Goal: Task Accomplishment & Management: Complete application form

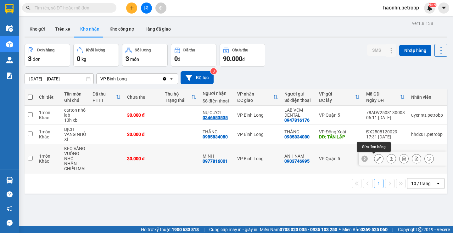
click at [378, 159] on button at bounding box center [379, 158] width 9 height 11
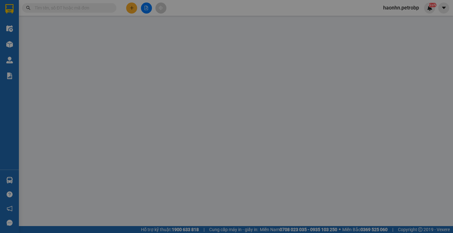
type input "0903746995"
type input "ANH NAM"
type input "0977816001"
type input "MINH"
type input "30.000"
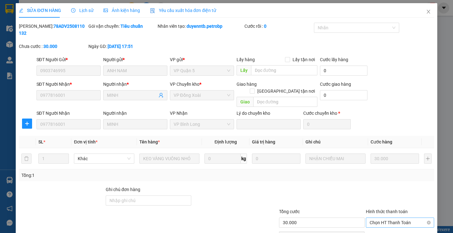
click at [389, 218] on span "Chọn HT Thanh Toán" at bounding box center [400, 222] width 61 height 9
click at [390, 219] on div "Tại văn phòng" at bounding box center [397, 221] width 60 height 7
type input "0"
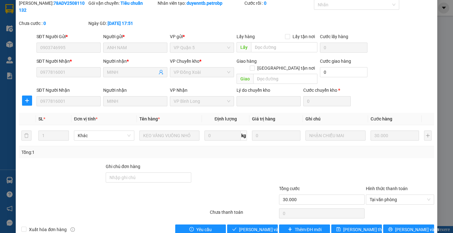
click at [255, 207] on div "Total Paid Fee 0 Total UnPaid Fee 30.000 Cash Collection Total Fee Mã ĐH: 78ADV…" at bounding box center [226, 117] width 415 height 235
click at [255, 224] on button "[PERSON_NAME] và Giao hàng" at bounding box center [252, 229] width 51 height 10
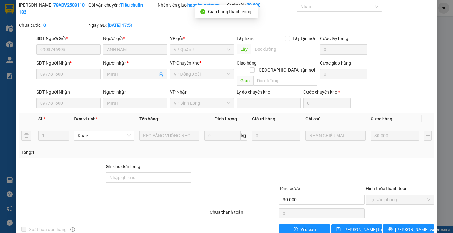
scroll to position [0, 0]
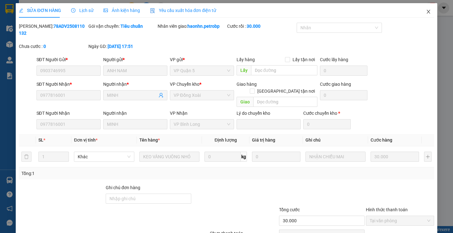
click at [426, 13] on icon "close" at bounding box center [428, 11] width 5 height 5
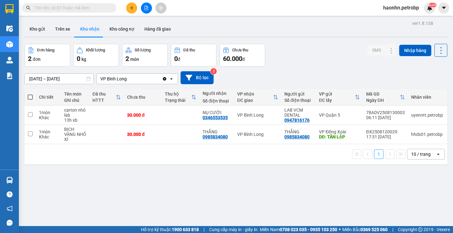
click at [79, 75] on input "[DATE] – [DATE]" at bounding box center [59, 79] width 69 height 10
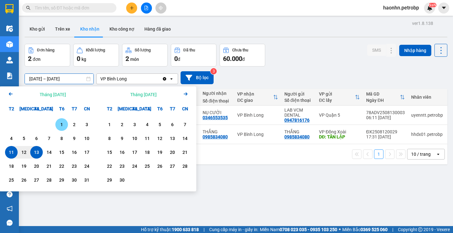
click at [60, 124] on div "1" at bounding box center [61, 125] width 9 height 8
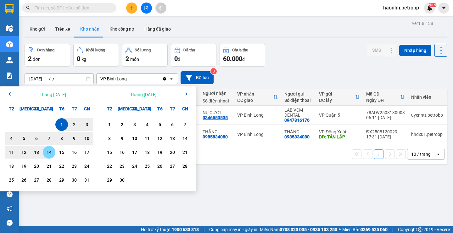
click at [37, 153] on div "13" at bounding box center [36, 152] width 9 height 8
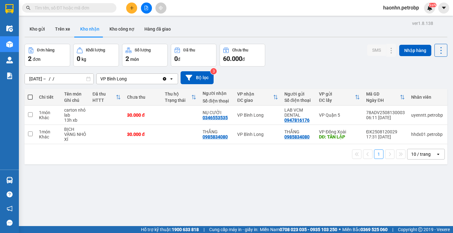
type input "[DATE] – [DATE]"
click at [195, 135] on td at bounding box center [181, 134] width 38 height 19
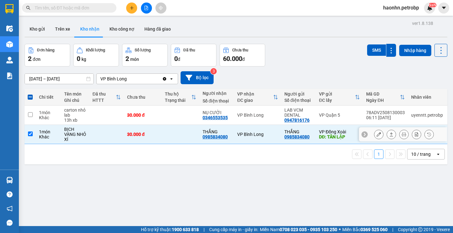
click at [114, 128] on td at bounding box center [106, 134] width 35 height 19
checkbox input "false"
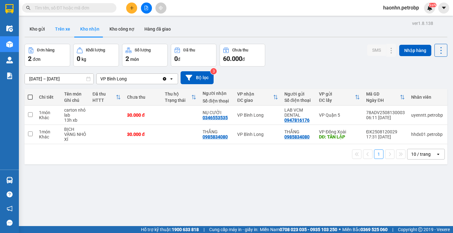
click at [62, 35] on button "Trên xe" at bounding box center [62, 28] width 25 height 15
type input "[DATE] – [DATE]"
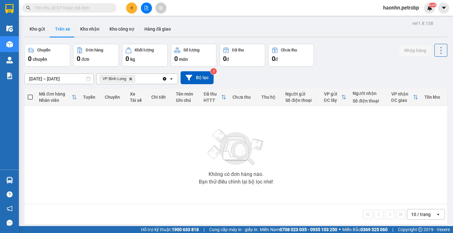
click at [128, 8] on button at bounding box center [131, 8] width 11 height 11
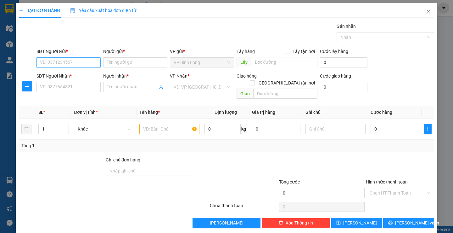
click at [89, 62] on input "SĐT Người Gửi *" at bounding box center [69, 62] width 64 height 10
click at [69, 61] on input "SĐT Người Gửi *" at bounding box center [69, 62] width 64 height 10
type input "0348483235"
click at [128, 68] on div "Người gửi * Tên người gửi" at bounding box center [135, 59] width 64 height 22
click at [128, 64] on input "Người gửi *" at bounding box center [135, 62] width 64 height 10
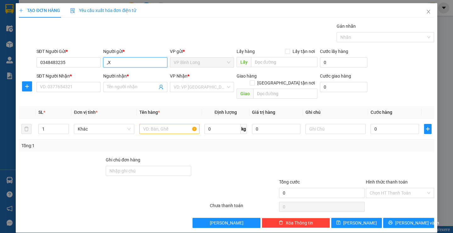
type input ","
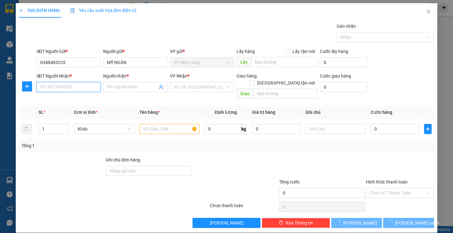
click at [80, 86] on input "SĐT Người Nhận *" at bounding box center [69, 87] width 64 height 10
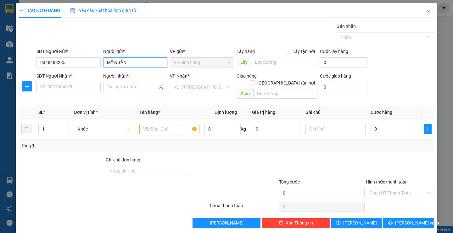
click at [128, 63] on input "MỸ NGÂN" at bounding box center [135, 62] width 64 height 10
type input "MỸ NƯƠNG"
click at [60, 94] on div "SĐT Người Nhận * VD: 0377654321" at bounding box center [69, 83] width 64 height 22
click at [60, 87] on input "SĐT Người Nhận *" at bounding box center [69, 87] width 64 height 10
click at [83, 89] on input "SĐT Người Nhận *" at bounding box center [69, 87] width 64 height 10
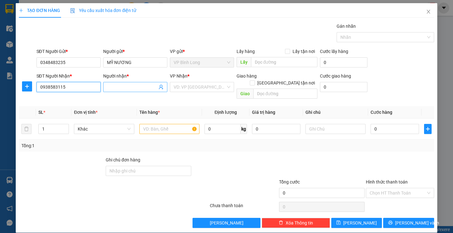
type input "0938583115"
click at [123, 84] on input "Người nhận *" at bounding box center [132, 86] width 50 height 7
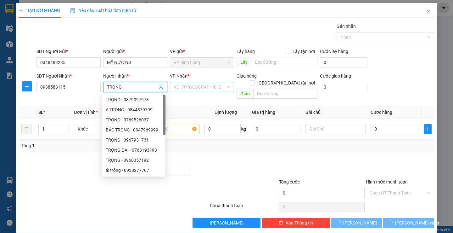
click at [198, 92] on div "VD: VP [GEOGRAPHIC_DATA]" at bounding box center [202, 87] width 64 height 10
type input "TRỌNG"
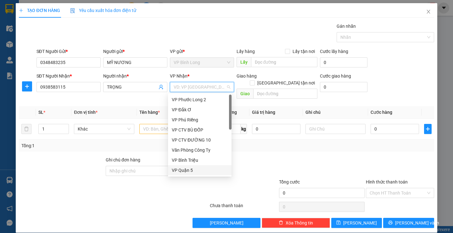
click at [194, 167] on div "VP Quận 5" at bounding box center [200, 170] width 56 height 7
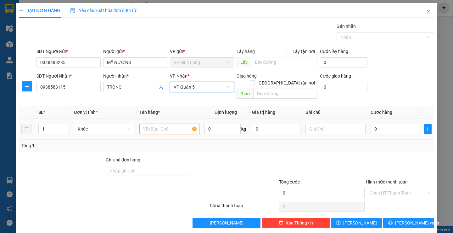
click at [156, 125] on input "text" at bounding box center [170, 129] width 60 height 10
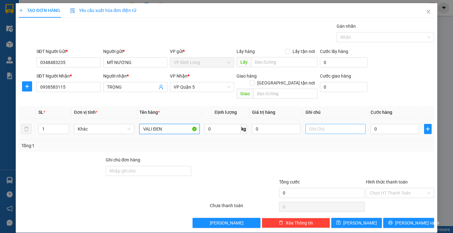
type input "VALI ĐEN"
click at [331, 125] on input "text" at bounding box center [336, 129] width 60 height 10
type input "D"
click at [180, 124] on input "VALI ĐEN" at bounding box center [170, 129] width 60 height 10
type input "VALI ĐEN DỤNG CỤ Y TẾ"
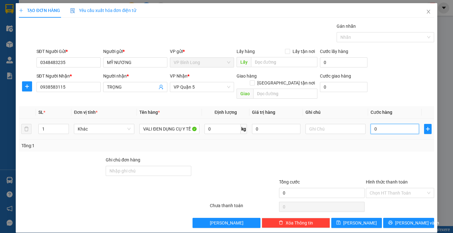
click at [391, 126] on input "0" at bounding box center [395, 129] width 48 height 10
type input "5"
type input "50"
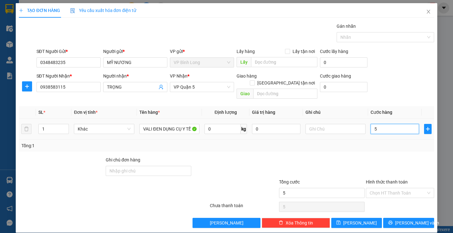
type input "50"
type input "500"
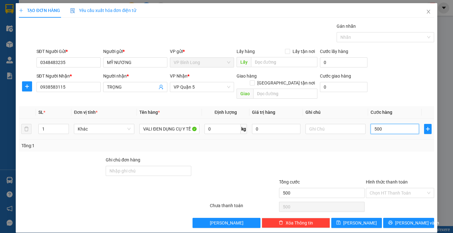
type input "5.000"
type input "50.000"
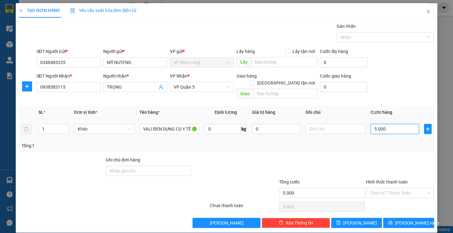
type input "50.000"
click at [397, 188] on input "Hình thức thanh toán" at bounding box center [398, 192] width 56 height 9
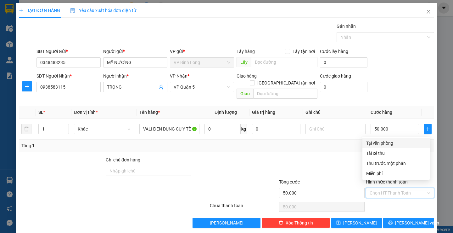
click at [381, 144] on div "Tại văn phòng" at bounding box center [397, 143] width 60 height 7
type input "0"
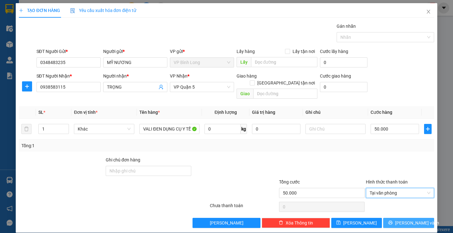
click at [393, 220] on icon "printer" at bounding box center [391, 222] width 4 height 4
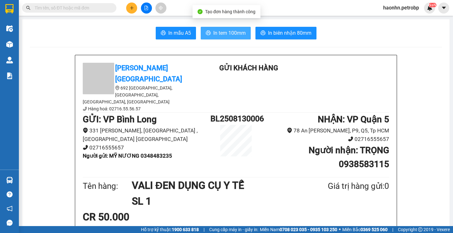
click at [215, 31] on span "In tem 100mm" at bounding box center [230, 33] width 32 height 8
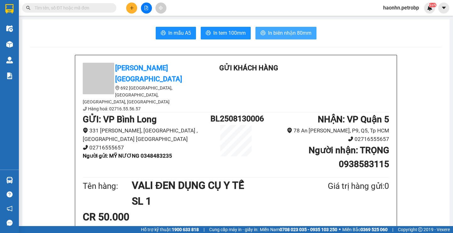
click at [299, 31] on span "In biên nhận 80mm" at bounding box center [289, 33] width 43 height 8
click at [270, 31] on span "In biên nhận 80mm" at bounding box center [289, 33] width 43 height 8
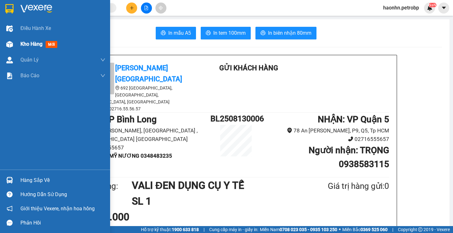
click at [41, 48] on div "Kho hàng mới" at bounding box center [62, 44] width 85 height 16
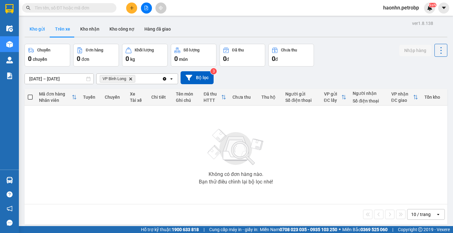
click at [38, 34] on button "Kho gửi" at bounding box center [38, 28] width 26 height 15
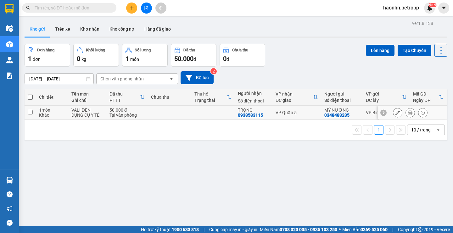
click at [170, 113] on td at bounding box center [169, 112] width 43 height 14
checkbox input "true"
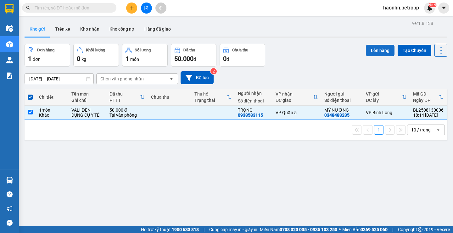
click at [373, 50] on button "Lên hàng" at bounding box center [380, 50] width 29 height 11
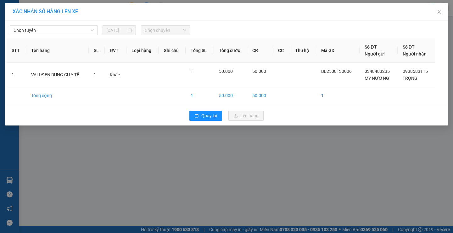
click at [75, 36] on div "Chọn tuyến [DATE] Chọn chuyến STT Tên hàng SL ĐVT Loại hàng Ghi chú Tổng SL Tổn…" at bounding box center [226, 72] width 443 height 105
click at [75, 34] on span "Chọn tuyến" at bounding box center [54, 30] width 80 height 9
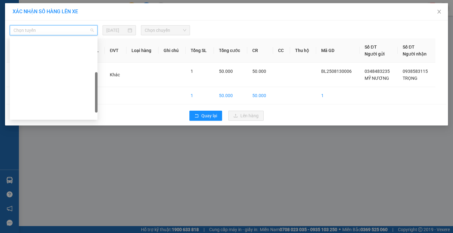
scroll to position [121, 0]
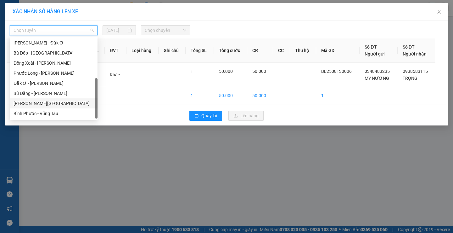
click at [48, 99] on div "[PERSON_NAME][GEOGRAPHIC_DATA]" at bounding box center [54, 103] width 88 height 10
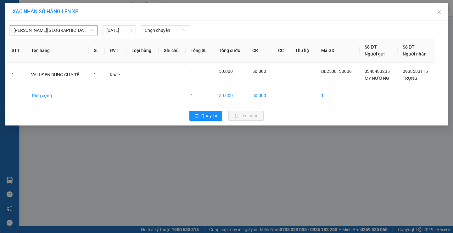
drag, startPoint x: 168, startPoint y: 42, endPoint x: 170, endPoint y: 35, distance: 6.9
click at [168, 42] on th "Ghi chú" at bounding box center [172, 50] width 27 height 24
click at [170, 35] on div "[PERSON_NAME][GEOGRAPHIC_DATA] [DATE] Chọn chuyến STT Tên hàng SL ĐVT Loại hàng…" at bounding box center [226, 72] width 443 height 105
click at [170, 35] on div "Chọn chuyến" at bounding box center [165, 30] width 49 height 10
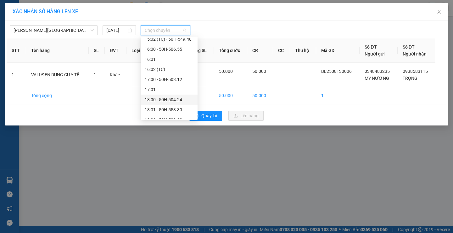
scroll to position [363, 0]
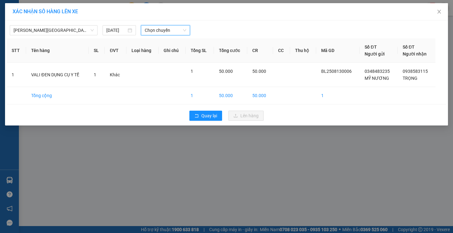
click at [153, 30] on span "Chọn chuyến" at bounding box center [166, 30] width 42 height 9
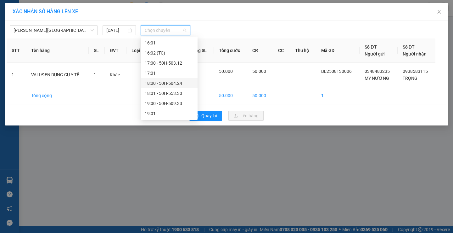
click at [179, 85] on div "18:00 - 50H-504.24" at bounding box center [169, 83] width 49 height 7
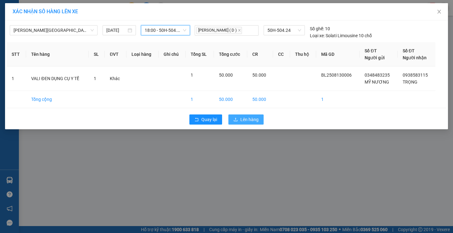
click at [259, 122] on button "Lên hàng" at bounding box center [246, 119] width 35 height 10
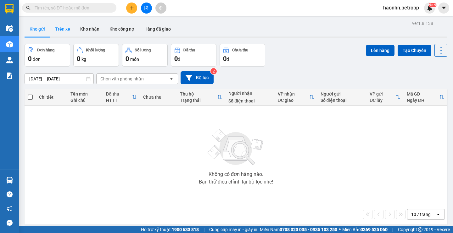
click at [69, 31] on button "Trên xe" at bounding box center [62, 28] width 25 height 15
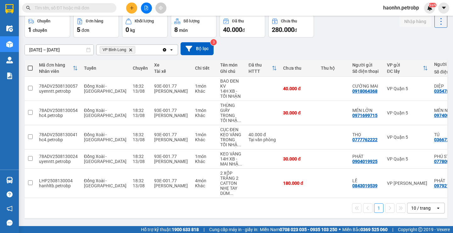
scroll to position [0, 74]
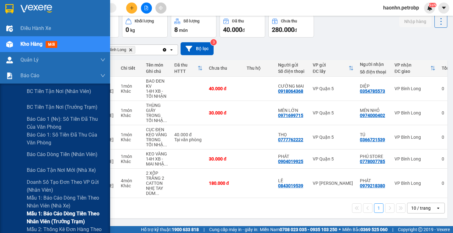
click at [89, 218] on span "Mẫu 1: Báo cáo dòng tiền theo nhân viên (trưởng trạm)" at bounding box center [66, 217] width 79 height 16
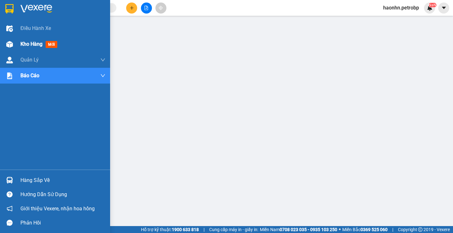
click at [9, 47] on img at bounding box center [9, 44] width 7 height 7
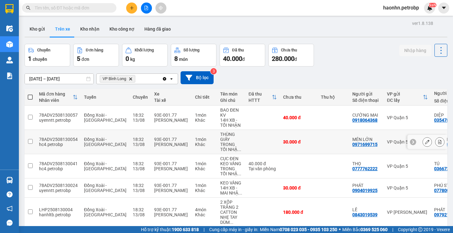
scroll to position [29, 0]
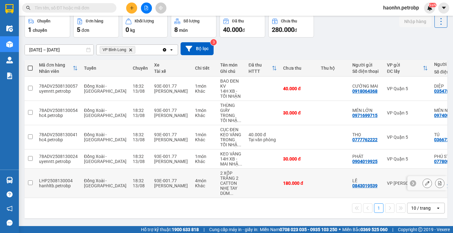
click at [297, 179] on td "180.000 đ" at bounding box center [299, 182] width 38 height 29
checkbox input "true"
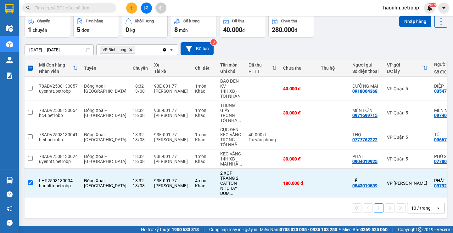
scroll to position [0, 0]
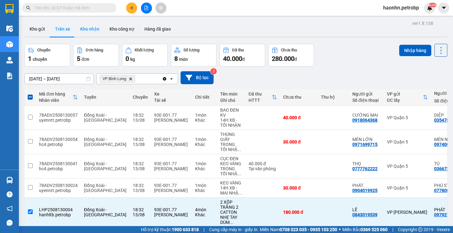
click at [98, 35] on button "Kho nhận" at bounding box center [89, 28] width 29 height 15
type input "[DATE] – [DATE]"
